Goal: Check status: Check status

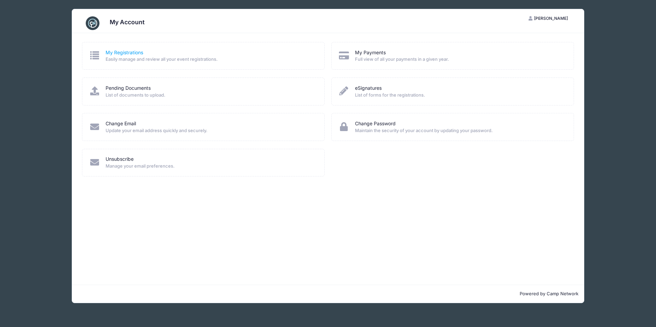
click at [118, 54] on link "My Registrations" at bounding box center [125, 52] width 38 height 7
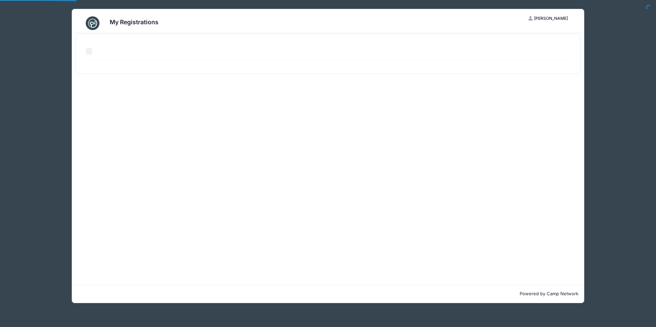
select select "50"
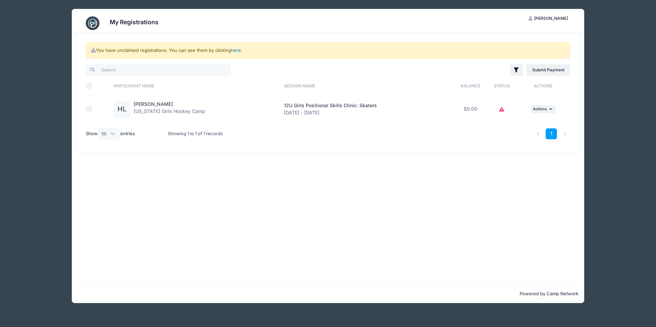
click at [239, 50] on link "here" at bounding box center [236, 49] width 10 height 5
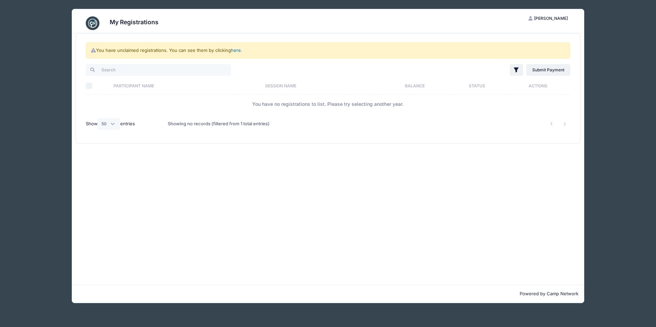
click at [234, 50] on link "here" at bounding box center [236, 49] width 10 height 5
click at [93, 23] on img at bounding box center [93, 23] width 14 height 14
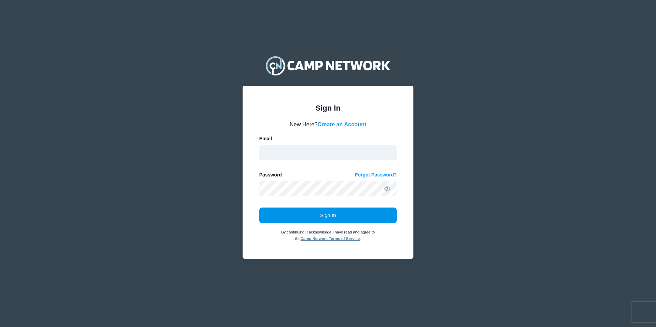
type input "stulang0711@gmail.com"
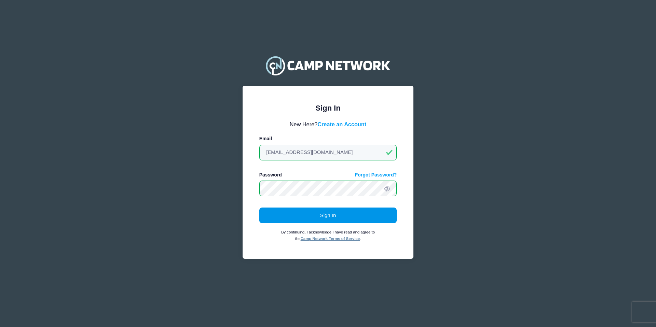
click at [331, 215] on button "Sign In" at bounding box center [328, 216] width 138 height 16
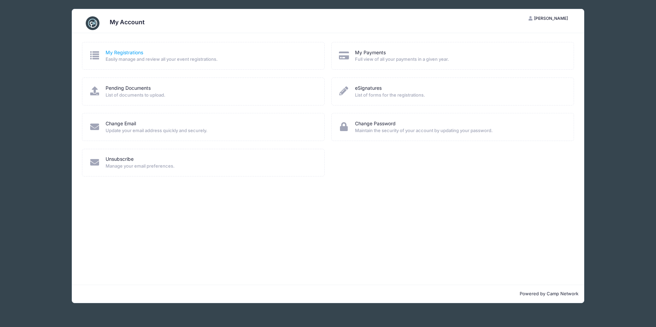
click at [114, 52] on link "My Registrations" at bounding box center [125, 52] width 38 height 7
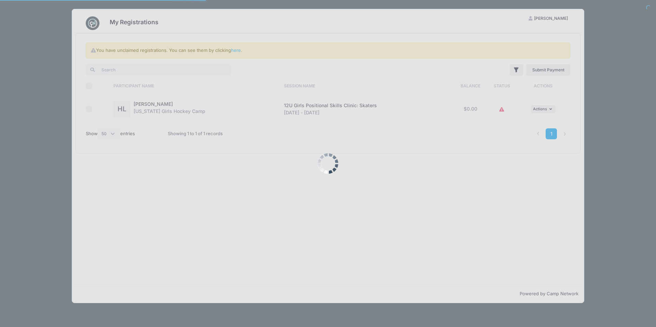
select select "50"
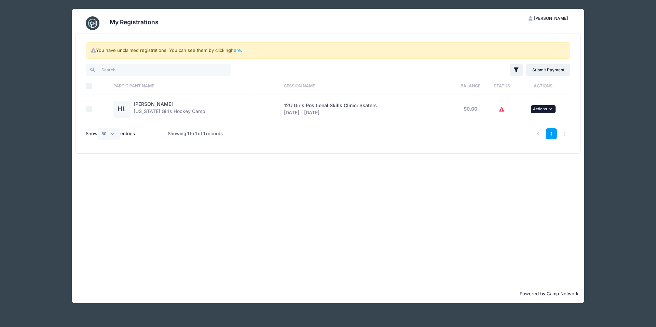
click at [542, 109] on span "Actions" at bounding box center [540, 109] width 14 height 5
click at [523, 125] on link "View Registration" at bounding box center [521, 124] width 62 height 13
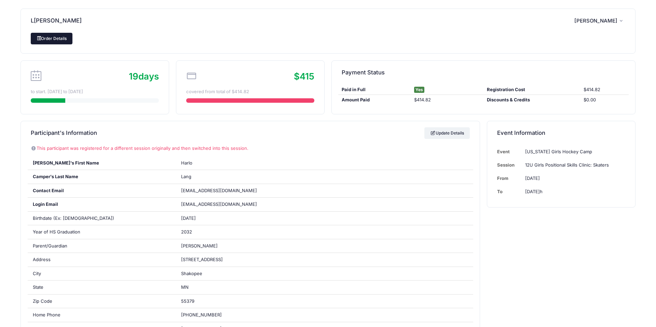
click at [50, 36] on link "Order Details" at bounding box center [52, 39] width 42 height 12
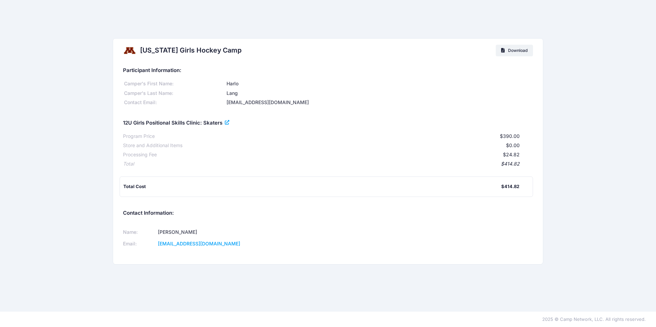
click at [227, 123] on icon at bounding box center [227, 123] width 5 height 0
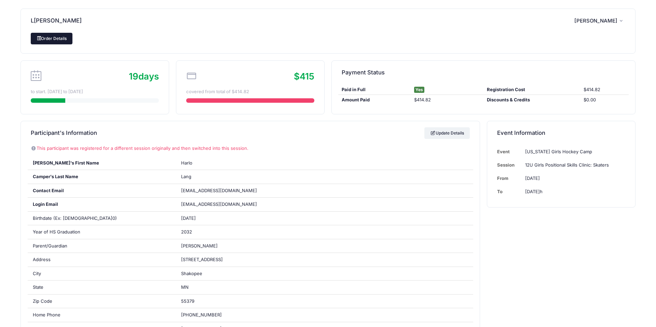
click at [49, 38] on link "Order Details" at bounding box center [52, 39] width 42 height 12
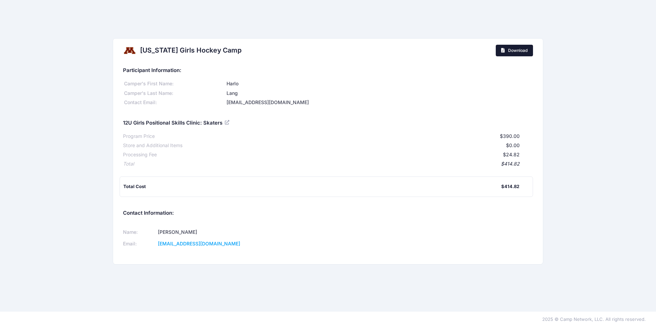
click at [513, 52] on span "Download" at bounding box center [517, 50] width 19 height 5
